Goal: Task Accomplishment & Management: Use online tool/utility

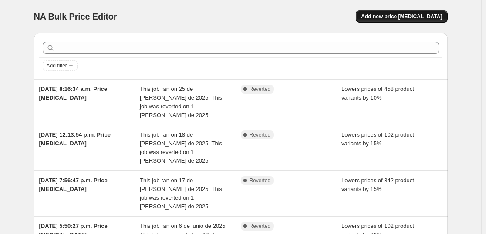
click at [413, 13] on span "Add new price [MEDICAL_DATA]" at bounding box center [401, 16] width 81 height 7
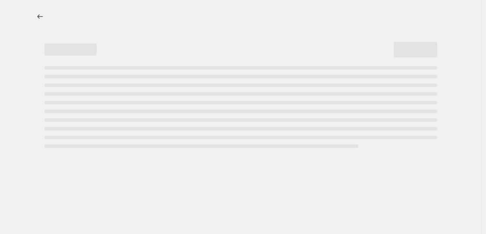
select select "percentage"
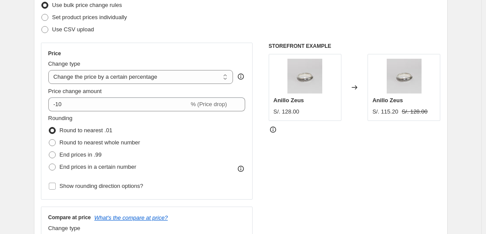
scroll to position [131, 0]
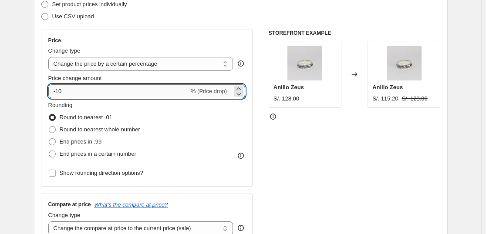
click at [106, 89] on input "-10" at bounding box center [118, 91] width 141 height 14
type input "-15"
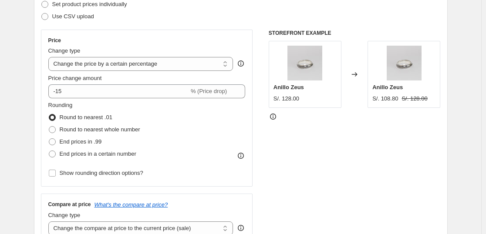
click at [276, 151] on div "STOREFRONT EXAMPLE [PERSON_NAME] S/. 128.00 Changed to Anillo [PERSON_NAME] S/.…" at bounding box center [355, 136] width 172 height 213
click at [84, 143] on span "End prices in .99" at bounding box center [81, 141] width 42 height 7
click at [49, 139] on input "End prices in .99" at bounding box center [49, 138] width 0 height 0
radio input "true"
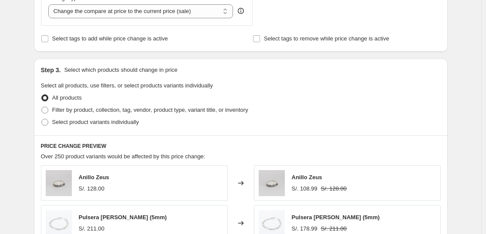
scroll to position [348, 0]
click at [142, 109] on span "Filter by product, collection, tag, vendor, product type, variant title, or inv…" at bounding box center [150, 109] width 196 height 7
click at [42, 107] on input "Filter by product, collection, tag, vendor, product type, variant title, or inv…" at bounding box center [41, 106] width 0 height 0
radio input "true"
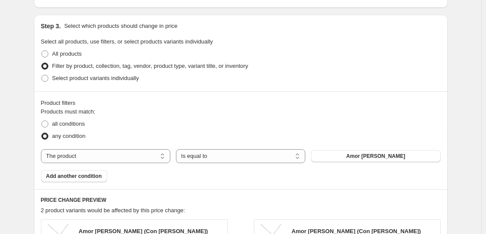
scroll to position [435, 0]
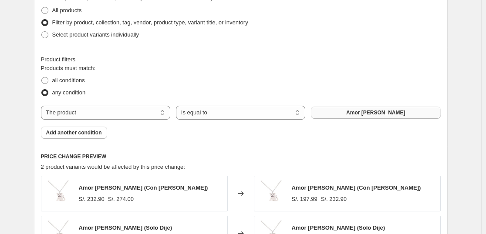
click at [379, 115] on span "Amor [PERSON_NAME]" at bounding box center [375, 112] width 59 height 7
click at [114, 116] on select "The product The product's collection The product's tag The product's vendor The…" at bounding box center [105, 113] width 129 height 14
select select "collection"
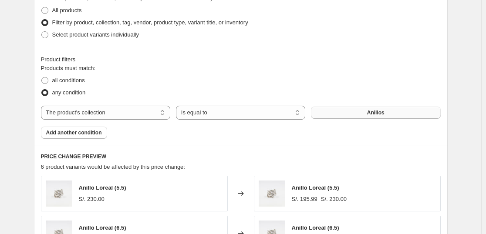
click at [386, 117] on button "Anillos" at bounding box center [375, 113] width 129 height 12
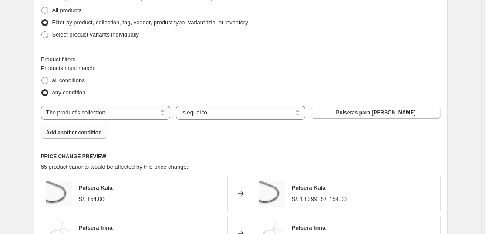
click at [69, 135] on span "Add another condition" at bounding box center [74, 132] width 56 height 7
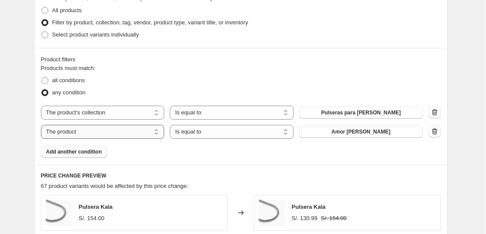
click at [137, 133] on select "The product The product's collection The product's tag The product's vendor The…" at bounding box center [103, 132] width 124 height 14
click at [372, 131] on button "Anillos" at bounding box center [361, 132] width 124 height 12
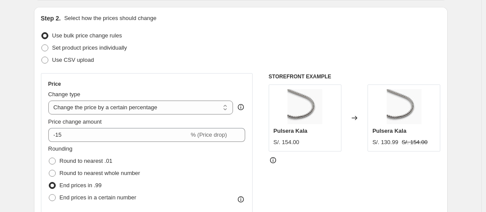
scroll to position [174, 0]
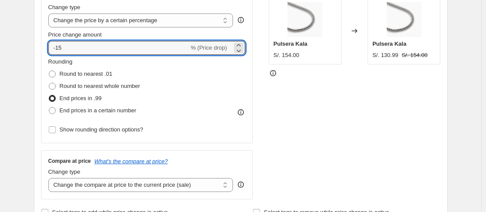
drag, startPoint x: 82, startPoint y: 50, endPoint x: 37, endPoint y: 48, distance: 45.3
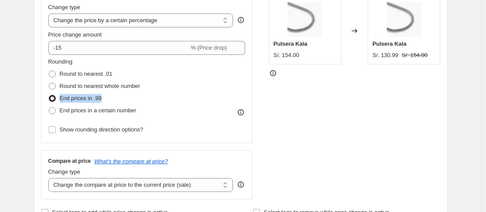
drag, startPoint x: 111, startPoint y: 98, endPoint x: 64, endPoint y: 99, distance: 47.0
click at [61, 99] on div "End prices in .99" at bounding box center [94, 98] width 92 height 12
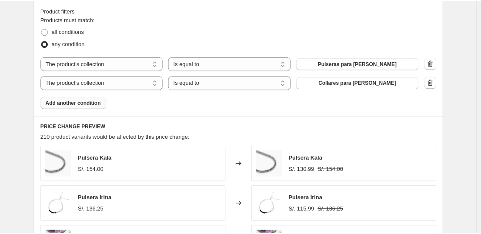
scroll to position [488, 0]
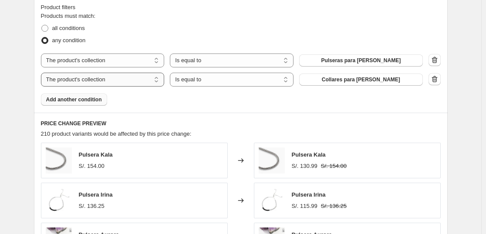
click at [131, 81] on select "The product The product's collection The product's tag The product's vendor The…" at bounding box center [103, 80] width 124 height 14
select select "product"
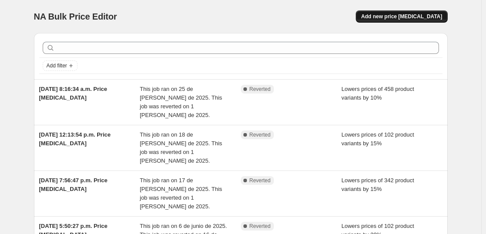
click at [441, 18] on span "Add new price [MEDICAL_DATA]" at bounding box center [401, 16] width 81 height 7
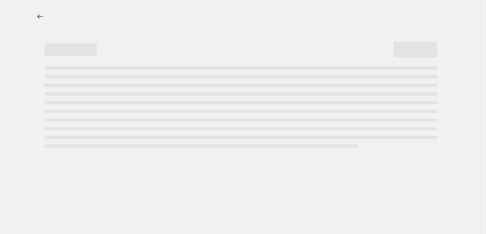
select select "percentage"
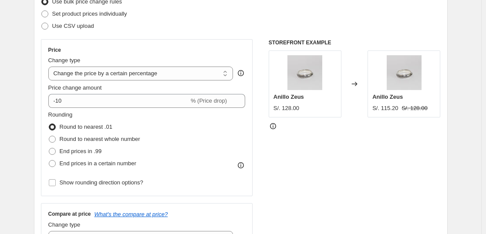
scroll to position [131, 0]
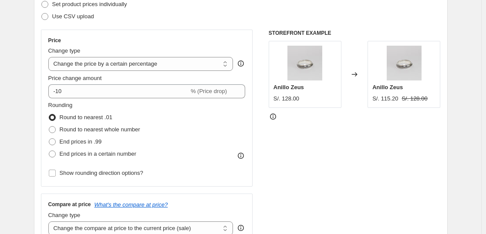
click at [81, 99] on div "Price Change type Change the price to a certain amount Change the price by a ce…" at bounding box center [146, 108] width 197 height 142
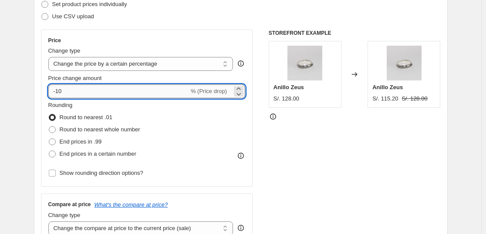
click at [84, 95] on input "-10" at bounding box center [118, 91] width 141 height 14
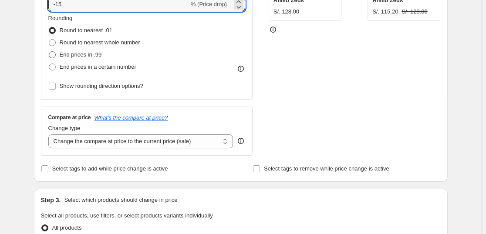
type input "-15"
click at [79, 55] on span "End prices in .99" at bounding box center [81, 54] width 42 height 7
click at [49, 52] on input "End prices in .99" at bounding box center [49, 51] width 0 height 0
radio input "true"
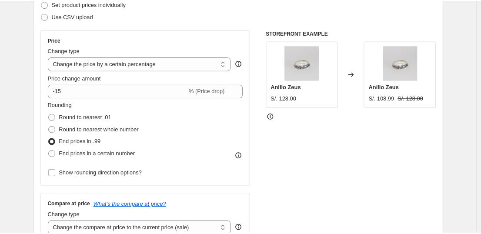
scroll to position [0, 0]
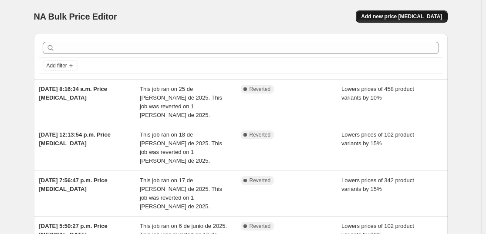
click at [426, 17] on span "Add new price [MEDICAL_DATA]" at bounding box center [401, 16] width 81 height 7
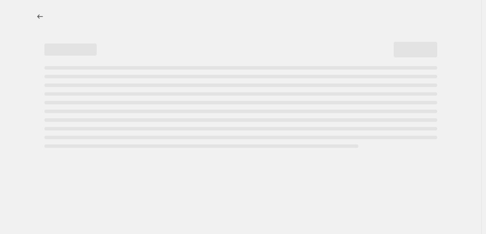
select select "percentage"
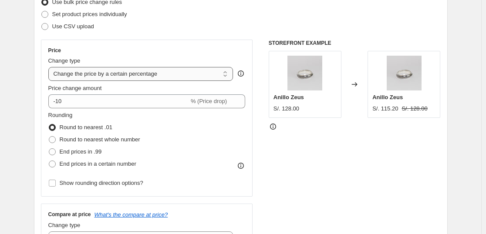
scroll to position [174, 0]
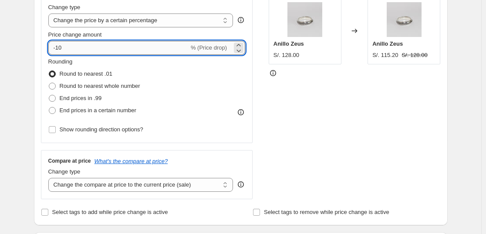
click at [96, 46] on input "-10" at bounding box center [118, 48] width 141 height 14
type input "-15"
click at [84, 95] on span "End prices in .99" at bounding box center [81, 98] width 42 height 7
click at [49, 95] on input "End prices in .99" at bounding box center [49, 95] width 0 height 0
radio input "true"
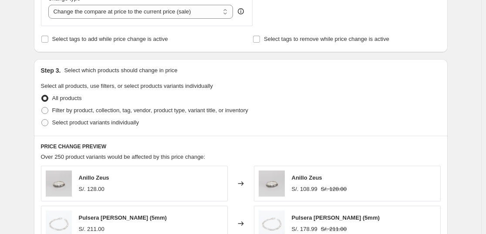
scroll to position [348, 0]
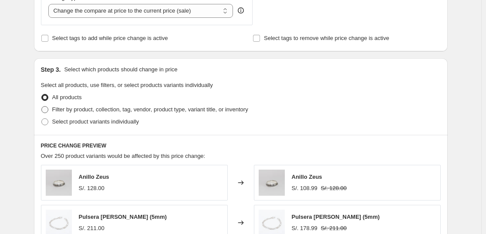
click at [99, 111] on span "Filter by product, collection, tag, vendor, product type, variant title, or inv…" at bounding box center [150, 109] width 196 height 7
click at [42, 107] on input "Filter by product, collection, tag, vendor, product type, variant title, or inv…" at bounding box center [41, 106] width 0 height 0
radio input "true"
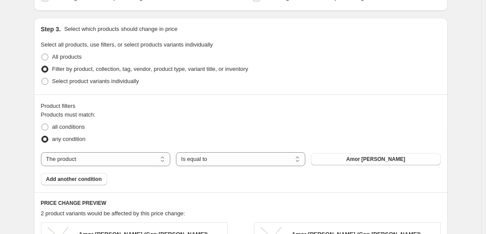
scroll to position [435, 0]
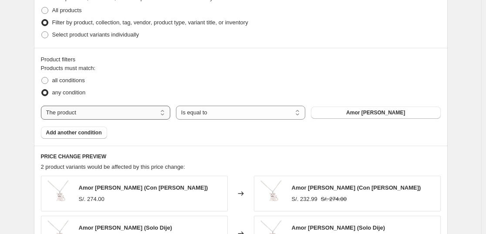
click at [165, 116] on select "The product The product's collection The product's tag The product's vendor The…" at bounding box center [105, 113] width 129 height 14
select select "collection"
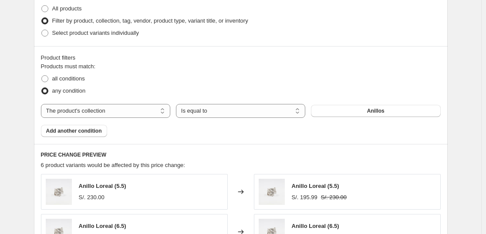
scroll to position [479, 0]
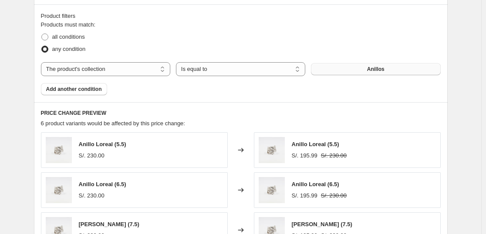
click at [359, 71] on button "Anillos" at bounding box center [375, 69] width 129 height 12
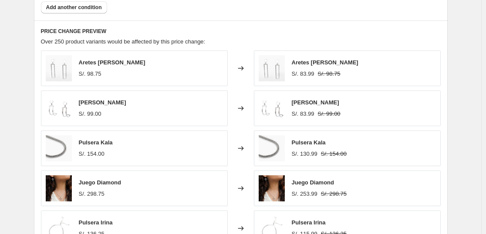
scroll to position [473, 0]
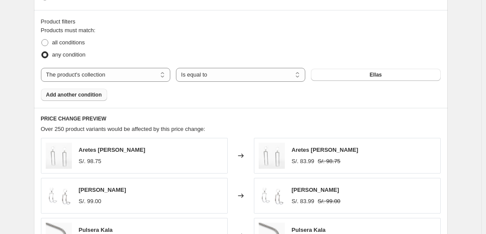
click at [78, 98] on span "Add another condition" at bounding box center [74, 94] width 56 height 7
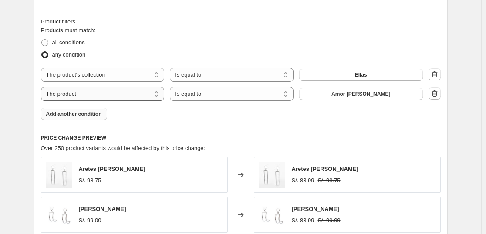
click at [129, 97] on select "The product The product's collection The product's tag The product's vendor The…" at bounding box center [103, 94] width 124 height 14
select select "collection"
click at [376, 94] on button "Anillos" at bounding box center [361, 94] width 124 height 12
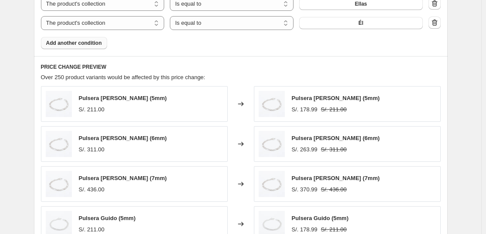
scroll to position [753, 0]
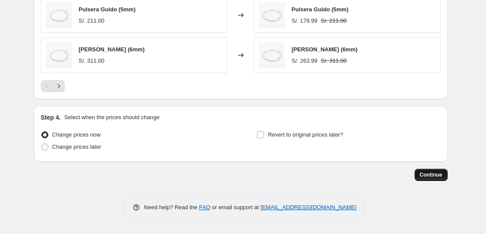
click at [435, 177] on span "Continue" at bounding box center [431, 175] width 23 height 7
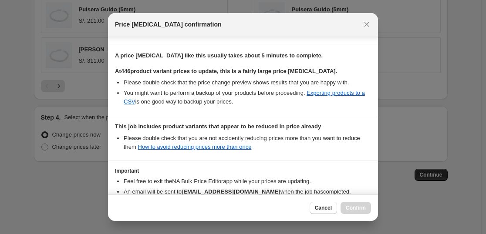
scroll to position [180, 0]
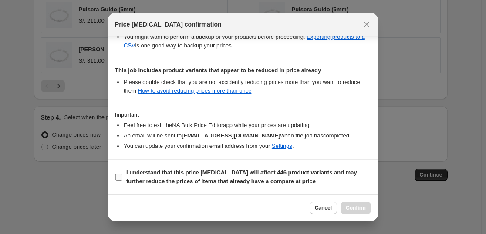
click at [119, 178] on input "I understand that this price change job will affect 446 product variants and ma…" at bounding box center [118, 177] width 7 height 7
checkbox input "true"
click at [355, 211] on span "Confirm" at bounding box center [356, 208] width 20 height 7
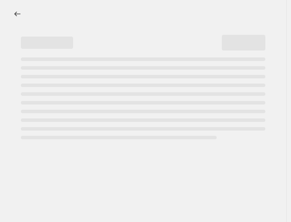
select select "percentage"
